Goal: Task Accomplishment & Management: Manage account settings

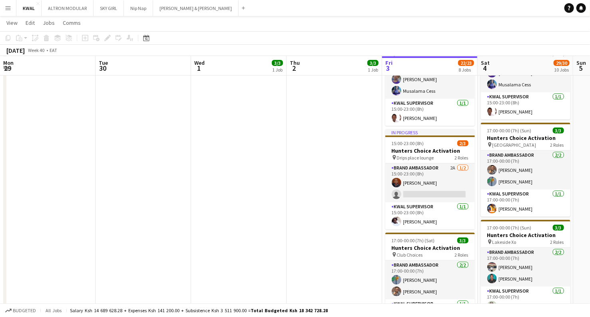
scroll to position [0, 221]
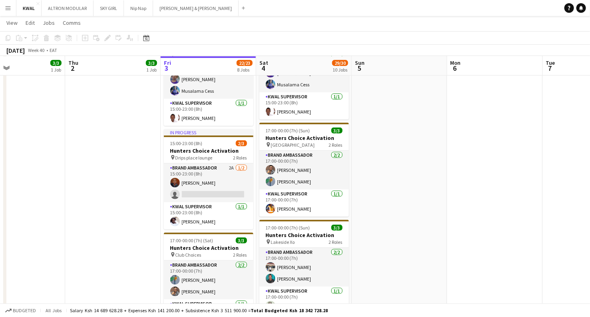
click at [4, 7] on button "Menu" at bounding box center [8, 8] width 16 height 16
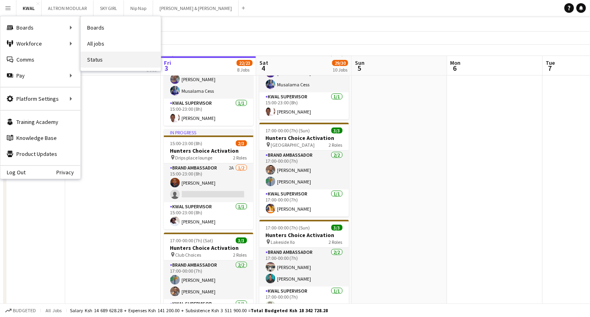
click at [95, 60] on link "Status" at bounding box center [121, 60] width 80 height 16
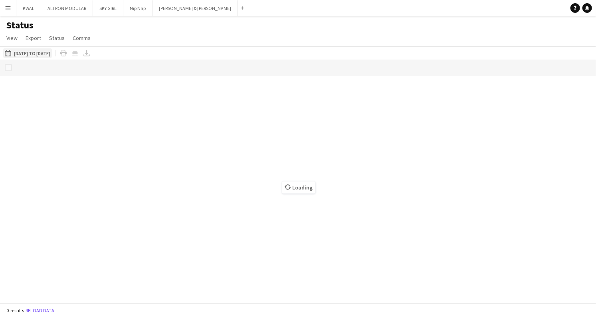
click at [51, 50] on button "[DATE] to [DATE] [DATE] to [DATE]" at bounding box center [27, 53] width 49 height 10
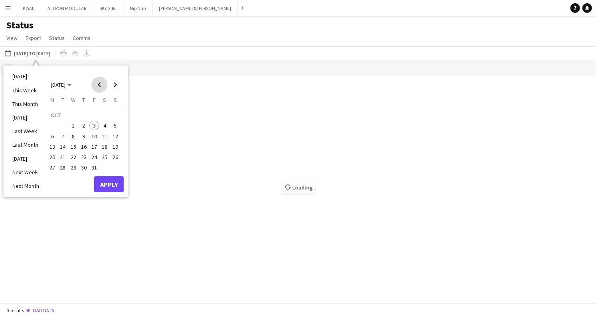
click at [98, 83] on span "Previous month" at bounding box center [99, 85] width 16 height 16
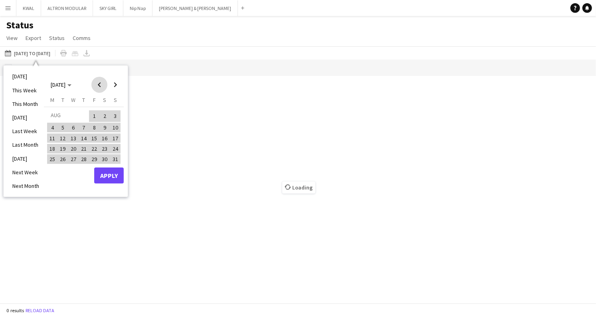
click at [98, 83] on span "Previous month" at bounding box center [99, 85] width 16 height 16
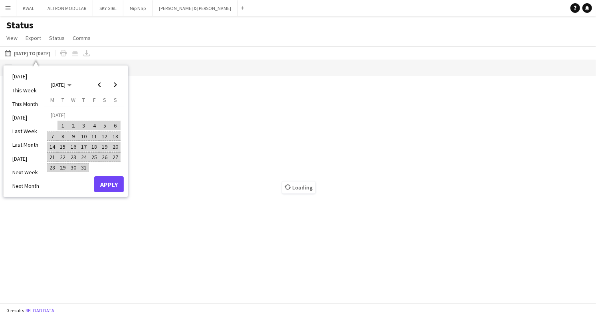
click at [64, 123] on span "1" at bounding box center [63, 126] width 10 height 10
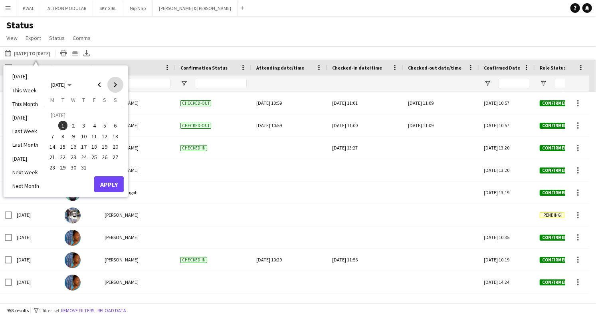
click at [116, 85] on span "Next month" at bounding box center [115, 85] width 16 height 16
click at [117, 88] on span "Next month" at bounding box center [115, 85] width 16 height 16
click at [95, 127] on span "3" at bounding box center [94, 126] width 10 height 10
click at [114, 185] on button "Apply" at bounding box center [109, 184] width 30 height 16
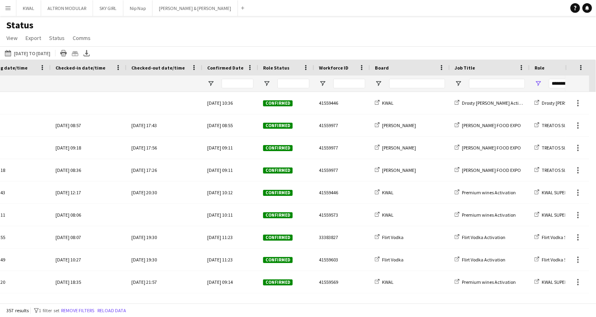
scroll to position [0, 310]
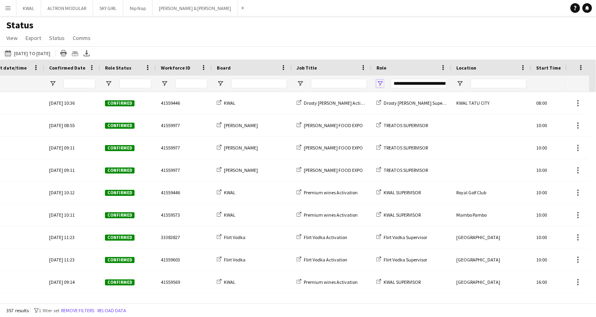
click at [380, 85] on span "Open Filter Menu" at bounding box center [380, 83] width 7 height 7
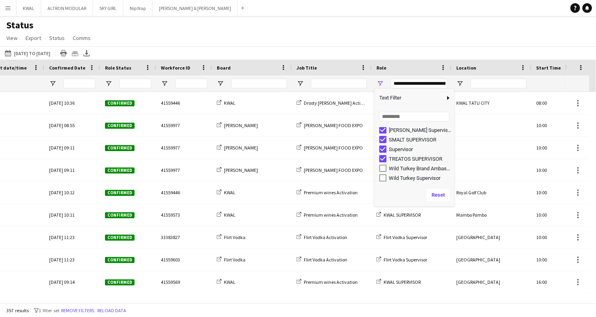
click at [380, 179] on div "Wild Turkey Supervisor" at bounding box center [415, 178] width 80 height 10
type input "**********"
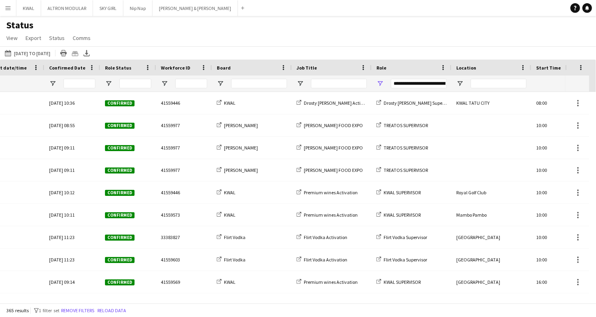
click at [366, 32] on div "Status View Views Default view New view Update view Delete view Edit name Custo…" at bounding box center [298, 32] width 596 height 27
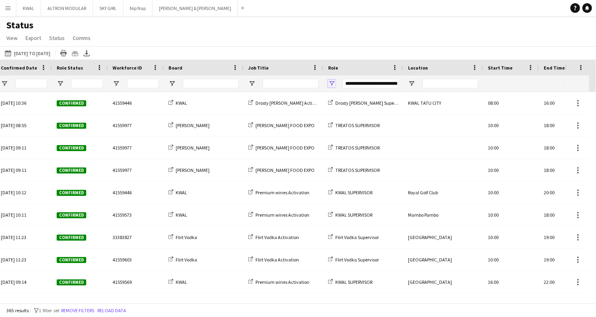
click at [334, 85] on span "Open Filter Menu" at bounding box center [331, 83] width 7 height 7
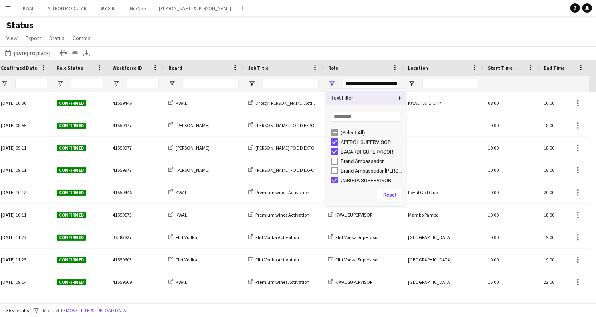
click at [340, 54] on div "[DATE] to [DATE] [DATE] to [DATE] [DATE] This Week This Month [DATE] Last Week …" at bounding box center [298, 52] width 596 height 13
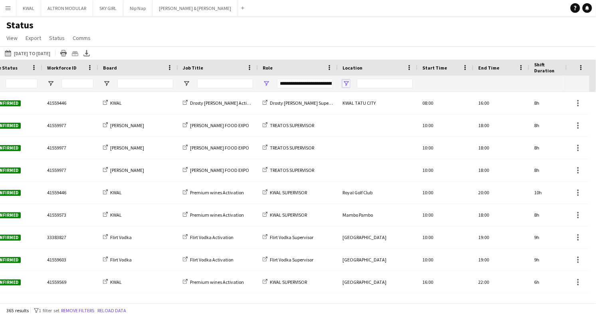
click at [346, 81] on span "Open Filter Menu" at bounding box center [346, 83] width 7 height 7
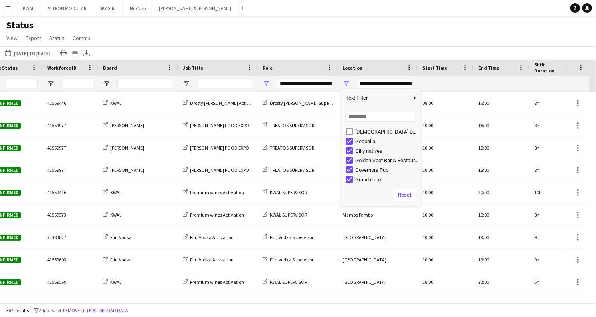
scroll to position [666, 0]
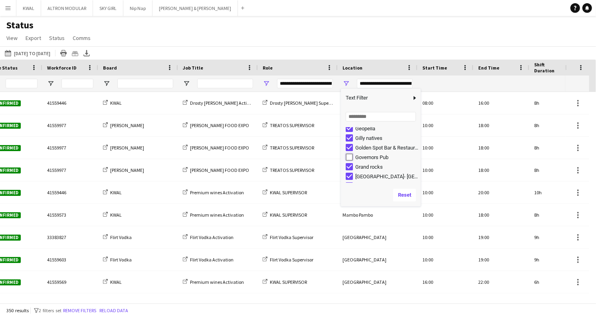
type input "**********"
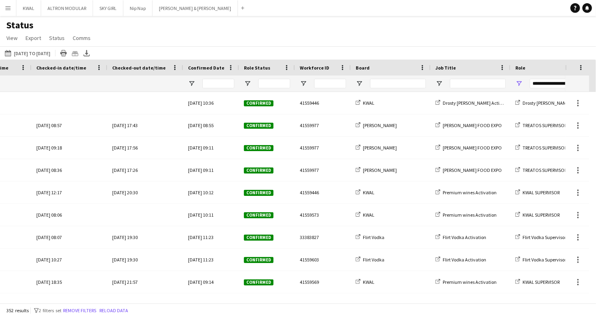
scroll to position [0, 42]
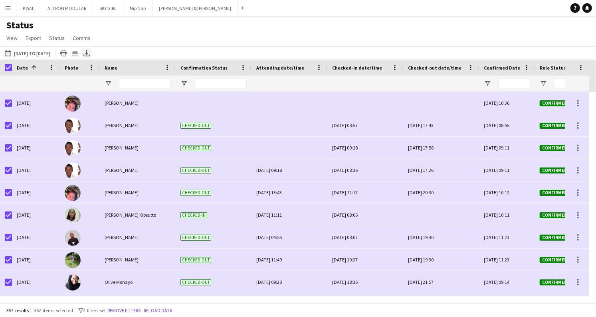
click at [90, 54] on icon "Export XLSX" at bounding box center [87, 53] width 6 height 6
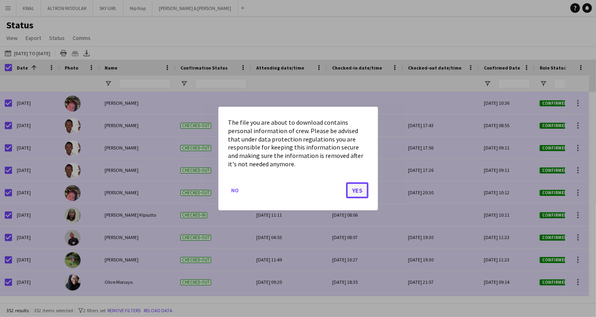
click at [360, 192] on button "Yes" at bounding box center [357, 190] width 22 height 16
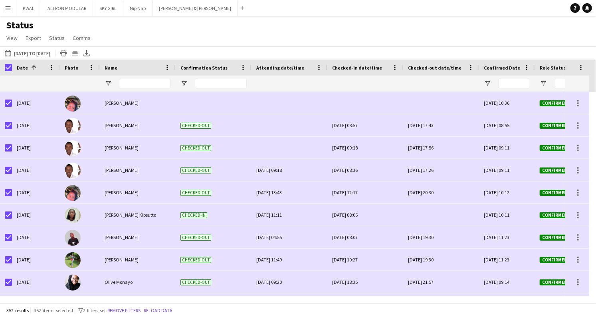
click at [434, 43] on div "Status View Views Default view New view Update view Delete view Edit name Custo…" at bounding box center [298, 32] width 596 height 27
